Goal: Task Accomplishment & Management: Manage account settings

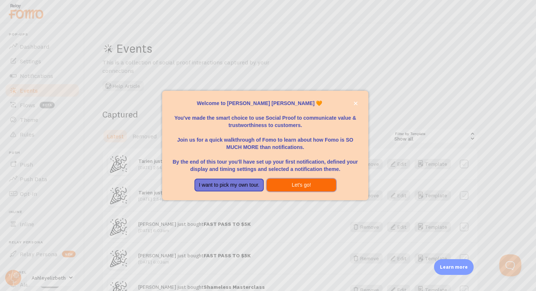
click at [287, 184] on button "Let's go!" at bounding box center [300, 185] width 69 height 13
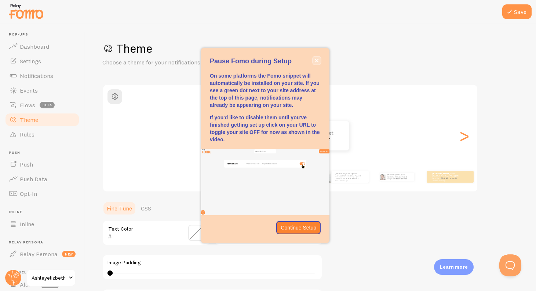
click at [316, 60] on icon "close," at bounding box center [317, 61] width 4 height 4
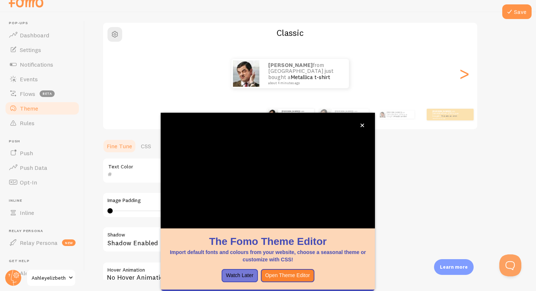
scroll to position [12, 0]
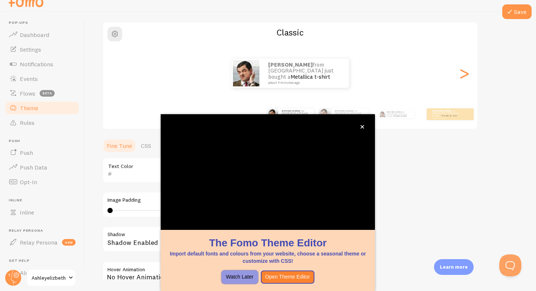
click at [241, 281] on button "Watch Later" at bounding box center [239, 277] width 36 height 13
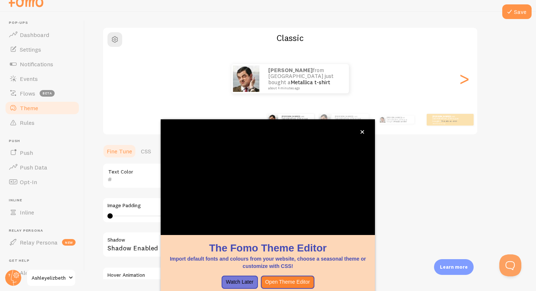
scroll to position [51, 0]
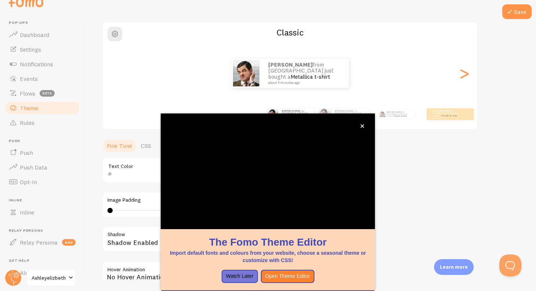
click at [36, 106] on span "Theme" at bounding box center [29, 107] width 18 height 7
click at [41, 63] on span "Notifications" at bounding box center [36, 63] width 33 height 7
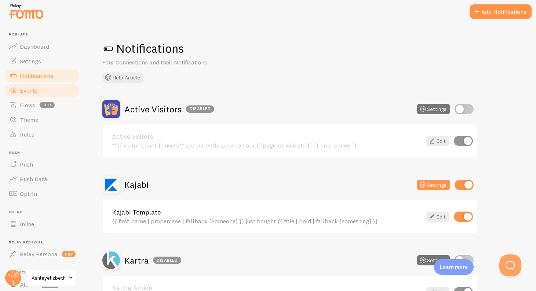
click at [36, 88] on span "Events" at bounding box center [29, 90] width 18 height 7
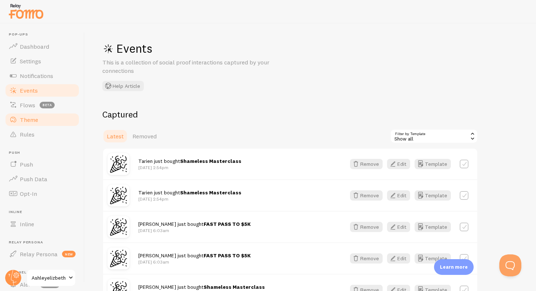
click at [32, 116] on span "Theme" at bounding box center [29, 119] width 18 height 7
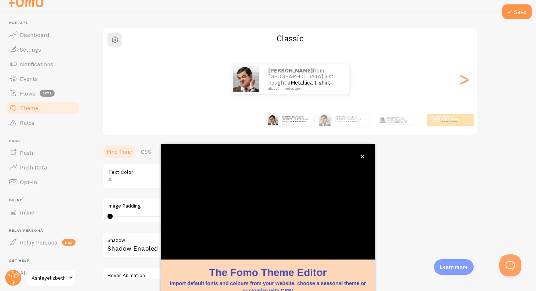
scroll to position [14, 0]
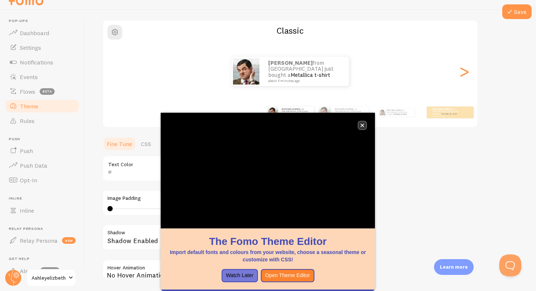
click at [365, 125] on button "close," at bounding box center [362, 126] width 8 height 8
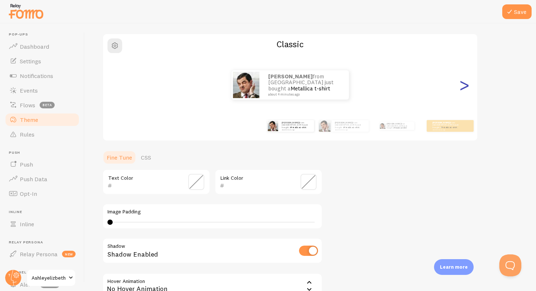
click at [463, 85] on div ">" at bounding box center [463, 85] width 9 height 53
type input "0"
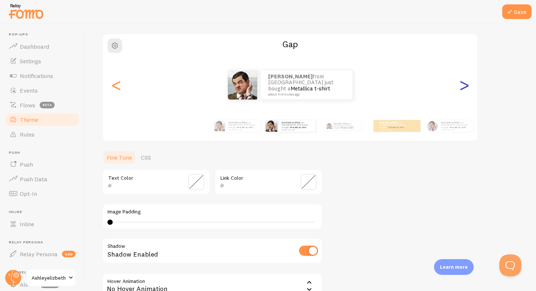
click at [463, 85] on div ">" at bounding box center [463, 85] width 9 height 53
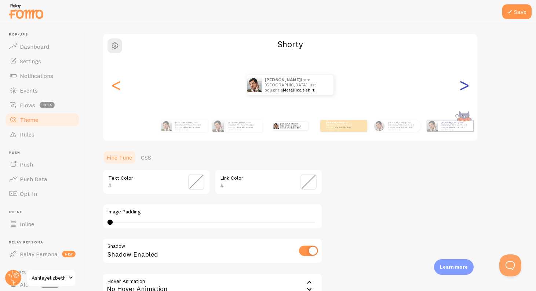
click at [463, 85] on div ">" at bounding box center [463, 85] width 9 height 53
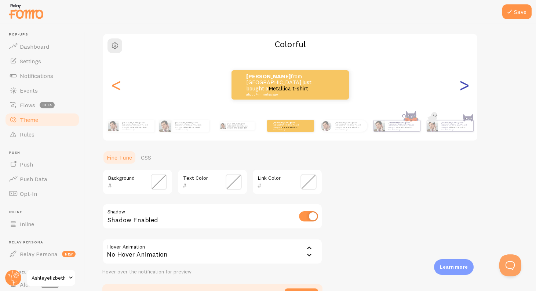
click at [463, 85] on div ">" at bounding box center [463, 85] width 9 height 53
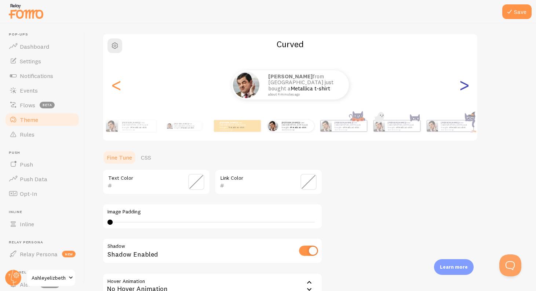
click at [463, 85] on div ">" at bounding box center [463, 85] width 9 height 53
type input "0"
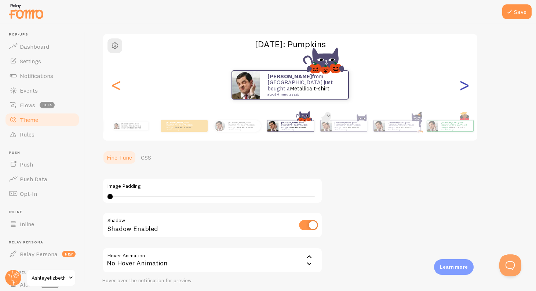
click at [463, 85] on div ">" at bounding box center [463, 85] width 9 height 53
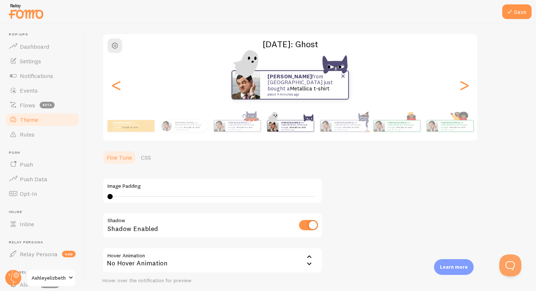
scroll to position [107, 0]
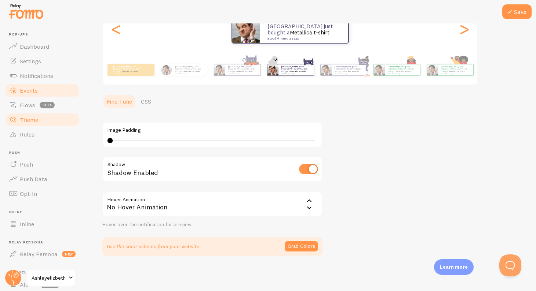
click at [39, 86] on link "Events" at bounding box center [42, 90] width 76 height 15
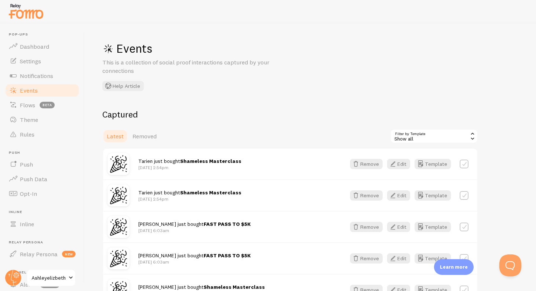
click at [4, 83] on link "Events" at bounding box center [42, 90] width 76 height 15
click at [35, 92] on span "Events" at bounding box center [29, 90] width 18 height 7
click at [27, 107] on span "Flows" at bounding box center [27, 105] width 15 height 7
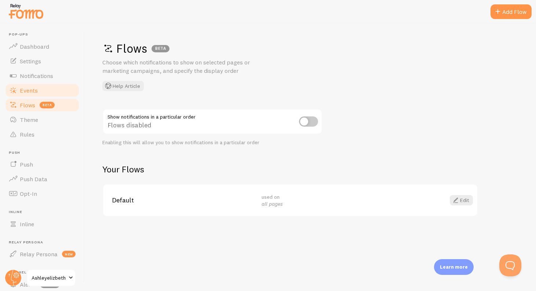
click at [34, 89] on span "Events" at bounding box center [29, 90] width 18 height 7
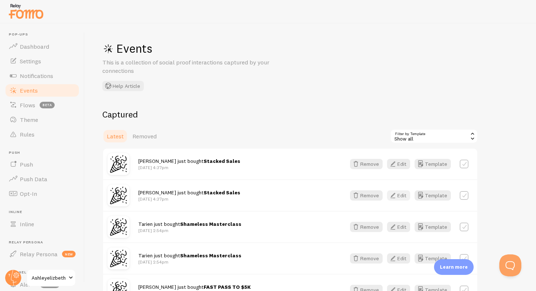
click at [400, 200] on div "[PERSON_NAME] just bought Stacked Sales [DATE] 4:37pm Remove Edit Template" at bounding box center [290, 196] width 374 height 32
click at [400, 193] on button "Edit" at bounding box center [398, 196] width 23 height 10
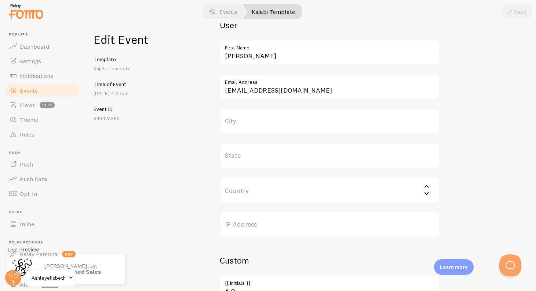
scroll to position [252, 0]
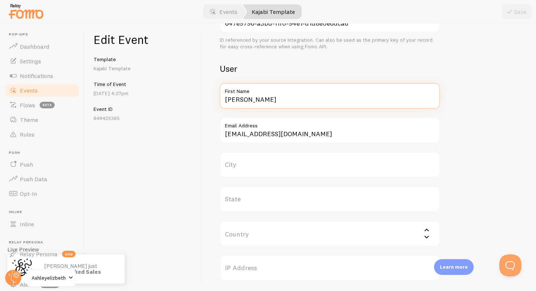
click at [251, 97] on input "[PERSON_NAME]" at bounding box center [330, 96] width 220 height 26
type input "[PERSON_NAME]"
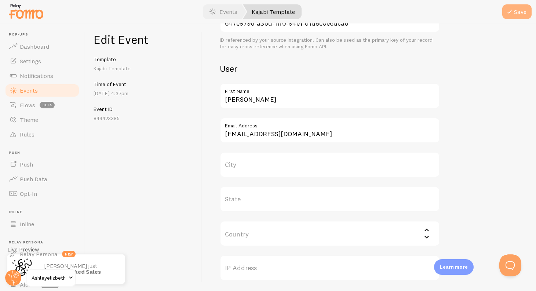
click at [518, 13] on button "Save" at bounding box center [516, 11] width 29 height 15
click at [44, 93] on link "Events" at bounding box center [42, 90] width 76 height 15
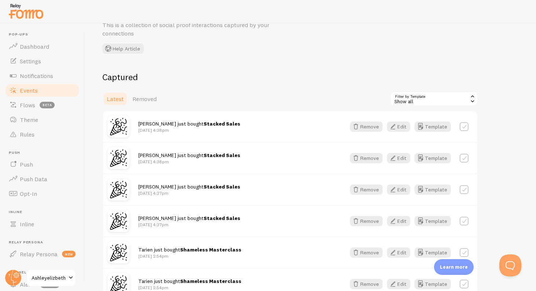
scroll to position [39, 0]
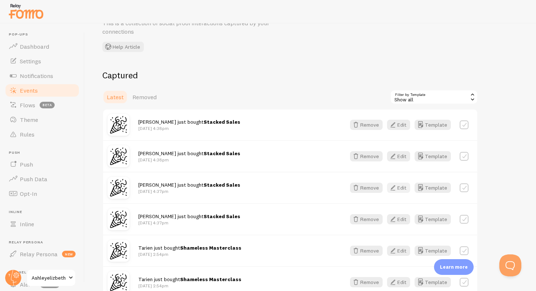
click at [401, 189] on button "Edit" at bounding box center [398, 188] width 23 height 10
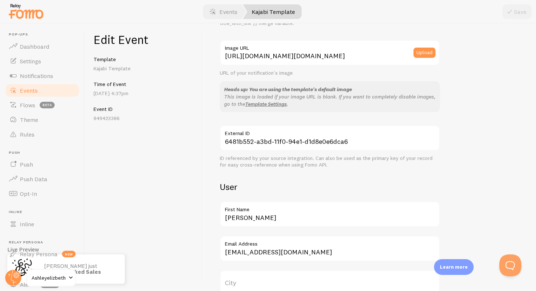
scroll to position [159, 0]
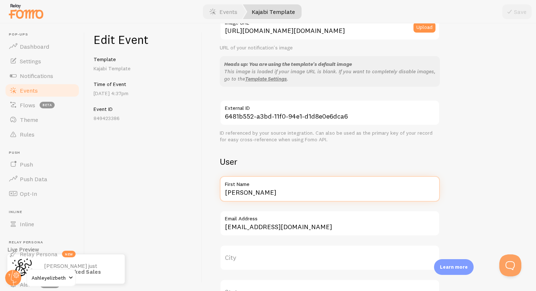
drag, startPoint x: 265, startPoint y: 198, endPoint x: 221, endPoint y: 191, distance: 44.5
click at [221, 193] on input "[PERSON_NAME]" at bounding box center [330, 189] width 220 height 26
type input "[PERSON_NAME]"
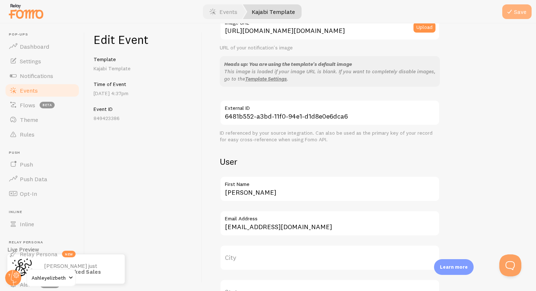
click at [515, 7] on button "Save" at bounding box center [516, 11] width 29 height 15
click at [38, 89] on link "Events" at bounding box center [42, 90] width 76 height 15
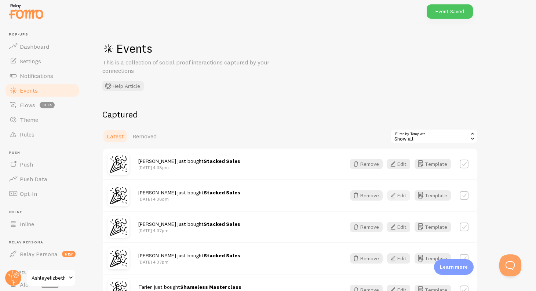
click at [401, 194] on button "Edit" at bounding box center [398, 196] width 23 height 10
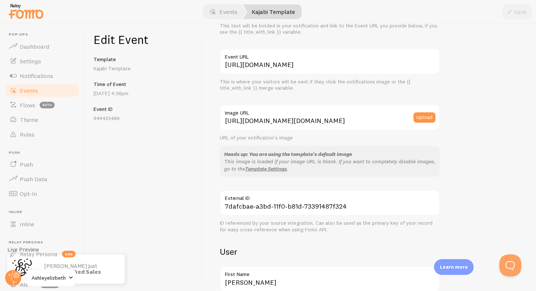
scroll to position [169, 0]
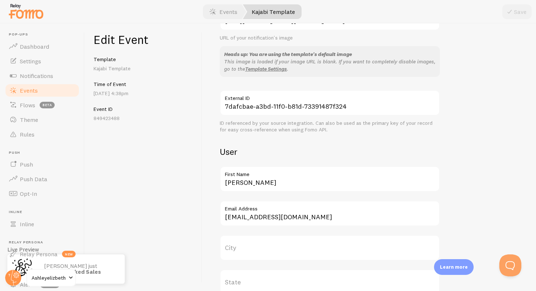
click at [245, 172] on label "First Name" at bounding box center [330, 172] width 220 height 12
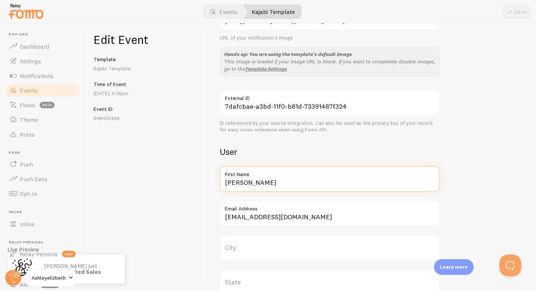
click at [245, 172] on input "[PERSON_NAME]" at bounding box center [330, 179] width 220 height 26
click at [244, 185] on input "[PERSON_NAME]" at bounding box center [330, 179] width 220 height 26
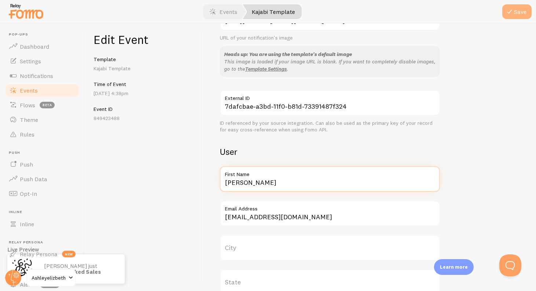
type input "[PERSON_NAME]"
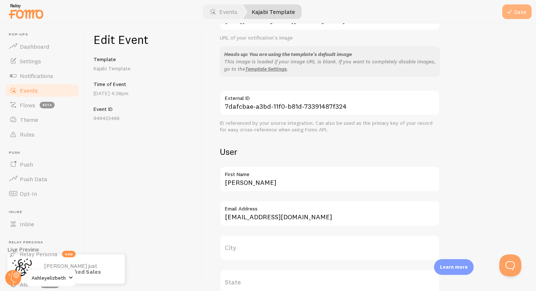
click at [519, 14] on button "Save" at bounding box center [516, 11] width 29 height 15
click at [34, 89] on span "Events" at bounding box center [29, 90] width 18 height 7
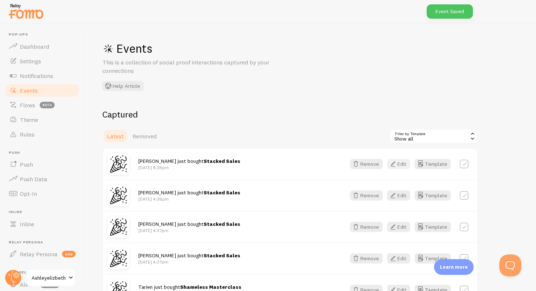
click at [402, 165] on button "Edit" at bounding box center [398, 164] width 23 height 10
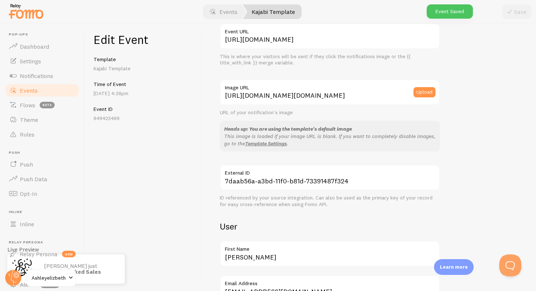
scroll to position [183, 0]
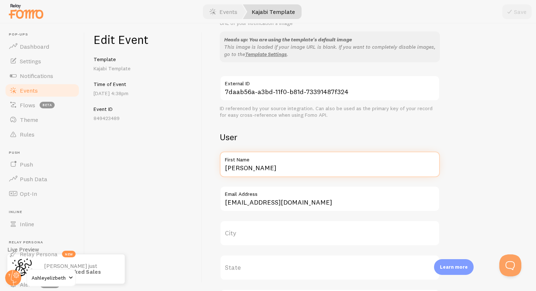
click at [255, 166] on input "[PERSON_NAME]" at bounding box center [330, 165] width 220 height 26
type input "[PERSON_NAME]"
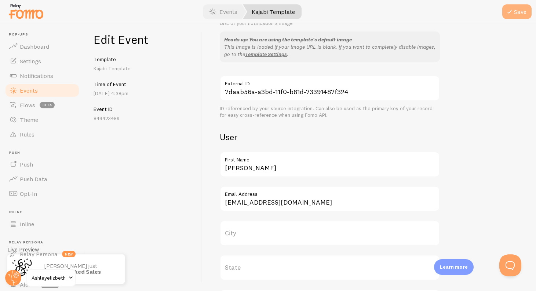
click at [515, 15] on button "Save" at bounding box center [516, 11] width 29 height 15
click at [46, 92] on link "Events" at bounding box center [42, 90] width 76 height 15
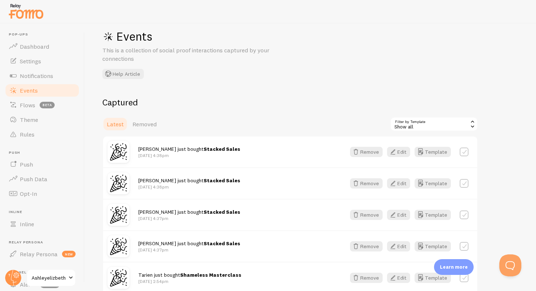
scroll to position [19, 0]
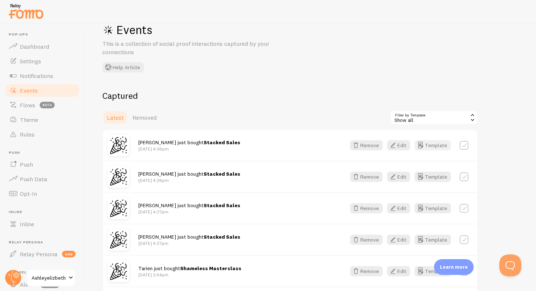
click at [424, 148] on icon "button" at bounding box center [420, 145] width 9 height 9
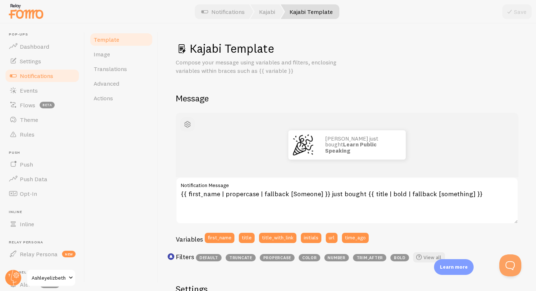
click at [188, 123] on span "button" at bounding box center [187, 124] width 9 height 9
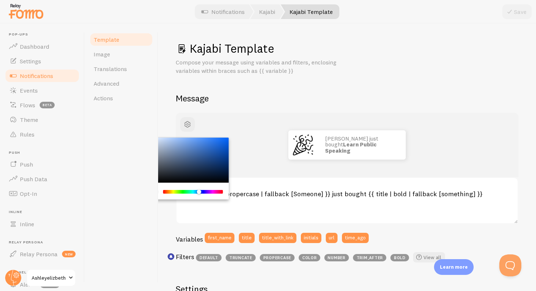
click at [199, 192] on div "Chrome color picker" at bounding box center [193, 192] width 58 height 4
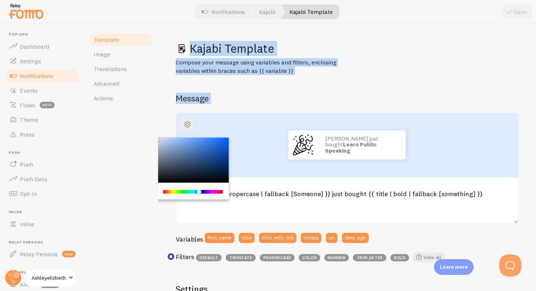
drag, startPoint x: 161, startPoint y: 139, endPoint x: 157, endPoint y: 135, distance: 6.2
click at [157, 135] on div "Template Image Translations Advanced Actions Kajabi Template Compose your messa…" at bounding box center [310, 157] width 451 height 268
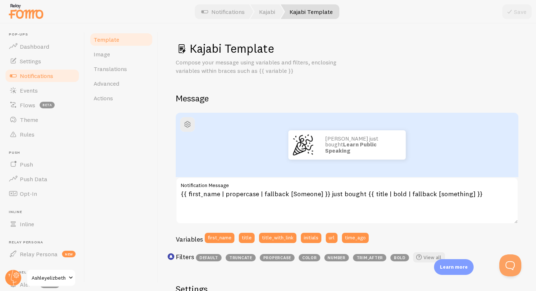
click at [141, 144] on div "Template Image Translations Advanced Actions" at bounding box center [121, 157] width 73 height 268
click at [190, 125] on span "button" at bounding box center [187, 124] width 9 height 9
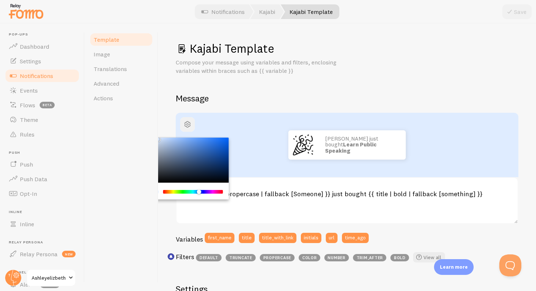
click at [190, 125] on span "button" at bounding box center [187, 124] width 9 height 9
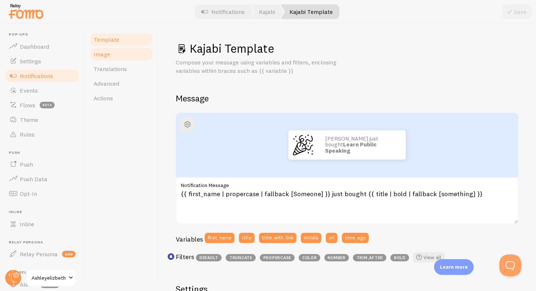
click at [118, 54] on link "Image" at bounding box center [121, 54] width 64 height 15
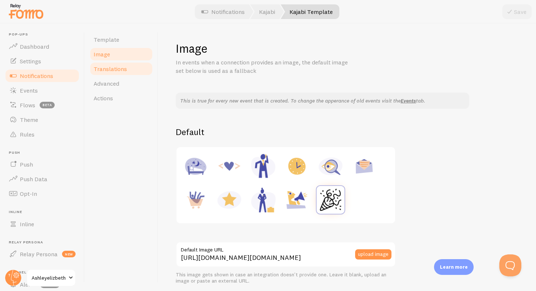
click at [116, 71] on span "Translations" at bounding box center [109, 68] width 33 height 7
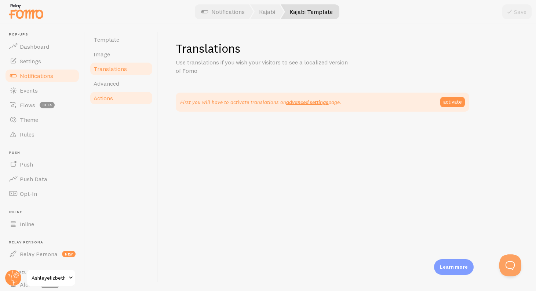
click at [111, 91] on link "Actions" at bounding box center [121, 98] width 64 height 15
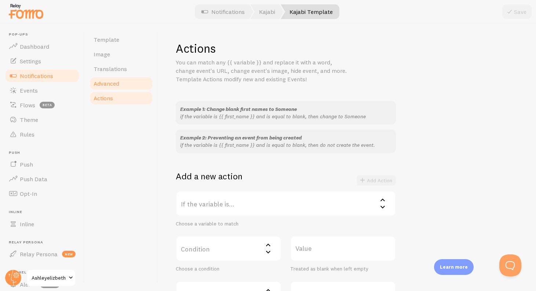
click at [112, 87] on link "Advanced" at bounding box center [121, 83] width 64 height 15
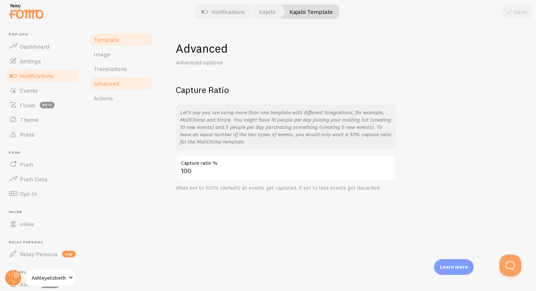
click at [128, 34] on link "Template" at bounding box center [121, 39] width 64 height 15
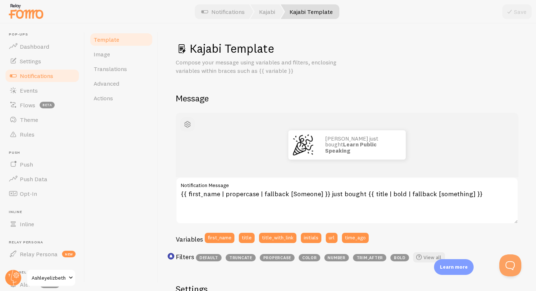
click at [189, 127] on span "button" at bounding box center [187, 124] width 9 height 9
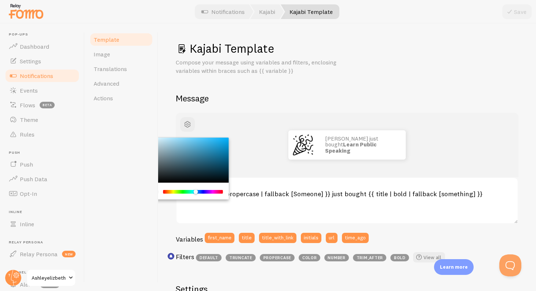
drag, startPoint x: 183, startPoint y: 193, endPoint x: 196, endPoint y: 191, distance: 12.5
click at [196, 191] on div "Chrome color picker" at bounding box center [193, 192] width 58 height 4
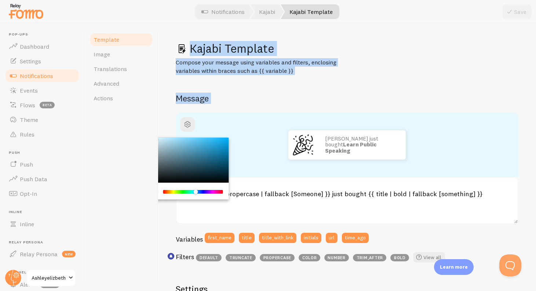
drag, startPoint x: 171, startPoint y: 138, endPoint x: 153, endPoint y: 135, distance: 18.5
click at [153, 135] on div "Template Image Translations Advanced Actions Kajabi Template Compose your messa…" at bounding box center [310, 157] width 451 height 268
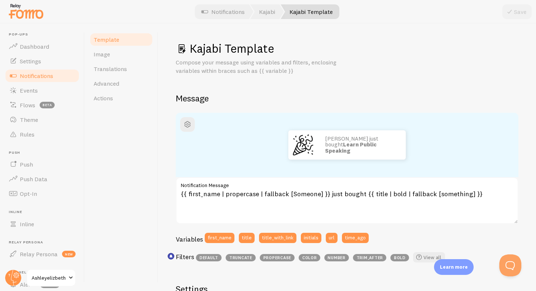
click at [134, 185] on div "Template Image Translations Advanced Actions" at bounding box center [121, 157] width 73 height 268
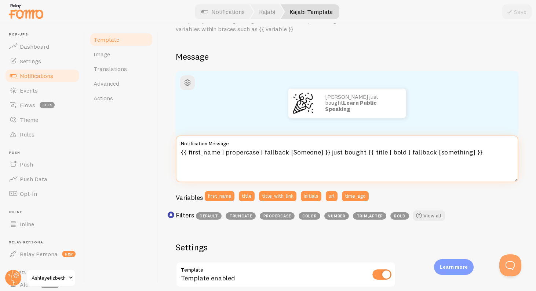
click at [366, 173] on textarea "{{ first_name | propercase | fallback [Someone] }} just bought {{ title | bold …" at bounding box center [347, 159] width 342 height 47
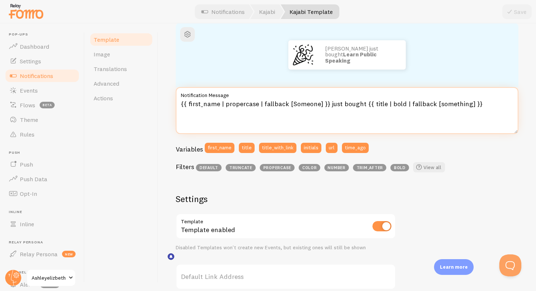
scroll to position [0, 0]
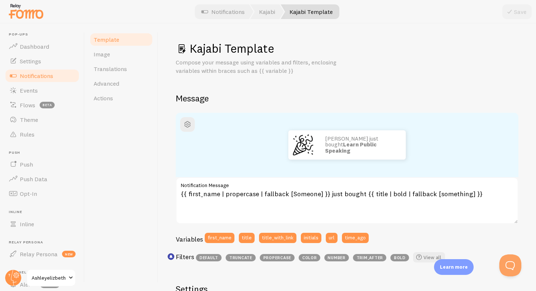
click at [518, 9] on div "Save" at bounding box center [516, 11] width 29 height 15
click at [399, 151] on div "[PERSON_NAME] just bought Learn Public Speaking" at bounding box center [361, 144] width 88 height 29
click at [216, 134] on div "[PERSON_NAME] just bought Learn Public Speaking" at bounding box center [346, 144] width 307 height 29
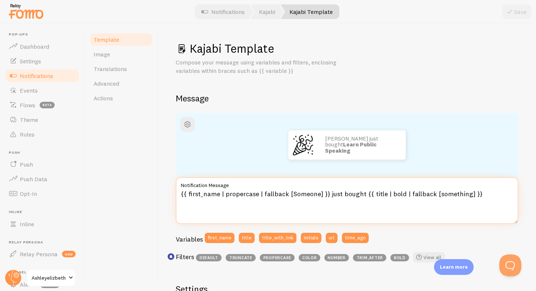
click at [245, 211] on textarea "{{ first_name | propercase | fallback [Someone] }} just bought {{ title | bold …" at bounding box center [347, 200] width 342 height 47
click at [251, 214] on textarea "{{ first_name | propercase | fallback [Someone] }} just bought {{ title | bold …" at bounding box center [347, 200] width 342 height 47
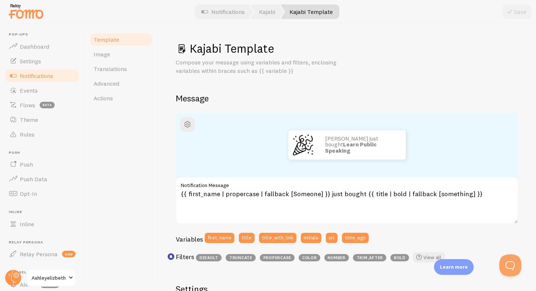
click at [47, 75] on span "Notifications" at bounding box center [36, 75] width 33 height 7
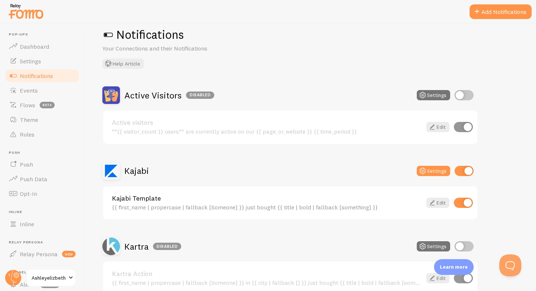
scroll to position [33, 0]
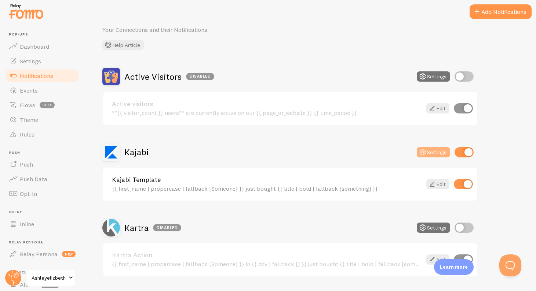
click at [429, 150] on button "Settings" at bounding box center [432, 152] width 33 height 10
